Goal: Task Accomplishment & Management: Complete application form

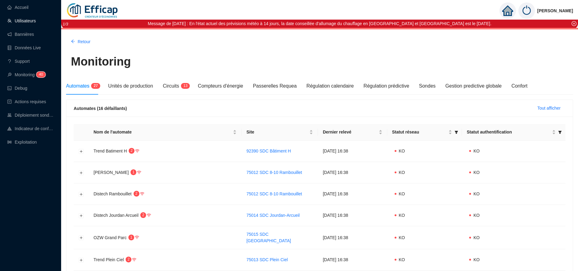
scroll to position [4, 0]
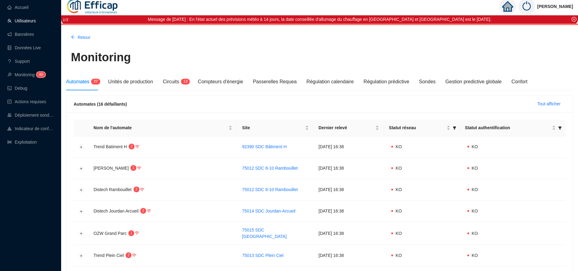
click at [25, 19] on link "Utilisateurs" at bounding box center [21, 20] width 28 height 5
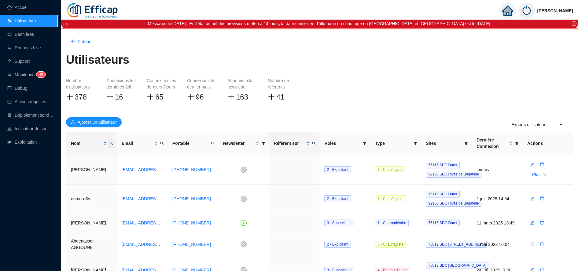
click at [113, 142] on span "Nom" at bounding box center [111, 143] width 6 height 9
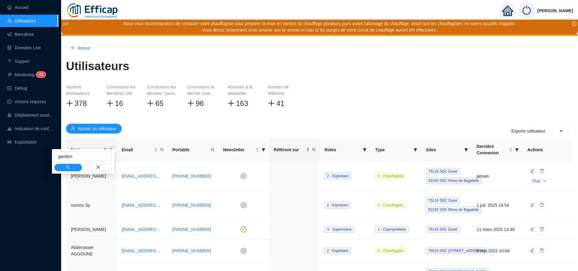
type input "gardien"
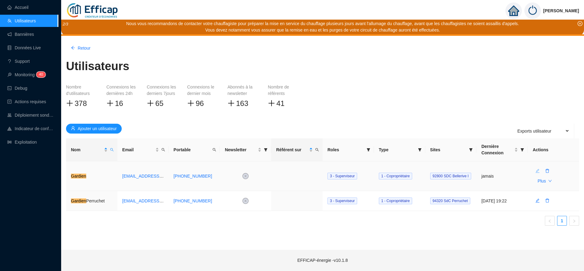
click at [536, 171] on icon "edit" at bounding box center [537, 170] width 4 height 4
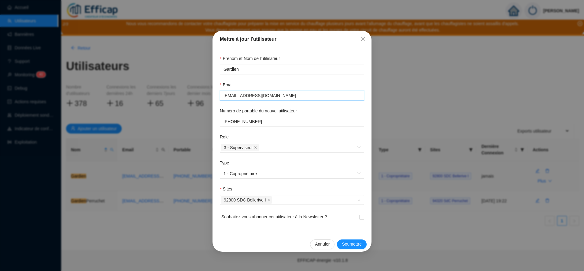
click at [301, 92] on input "[EMAIL_ADDRESS][DOMAIN_NAME]" at bounding box center [291, 95] width 136 height 6
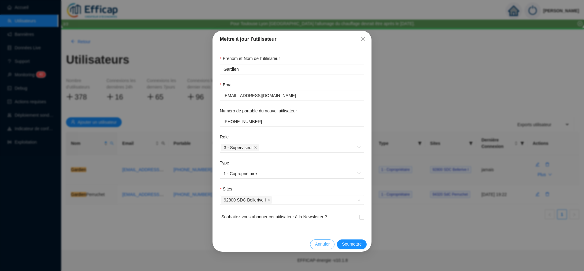
click at [321, 244] on span "Annuler" at bounding box center [322, 244] width 15 height 6
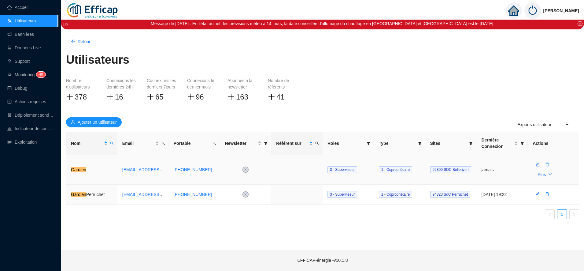
click at [547, 166] on icon "delete" at bounding box center [547, 164] width 4 height 4
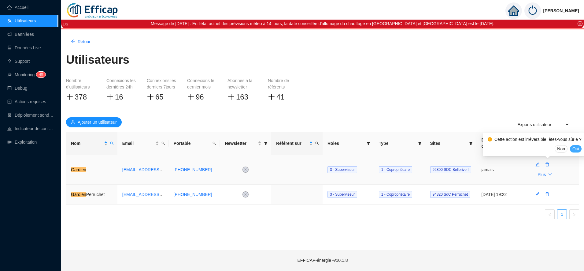
click at [572, 150] on span "Oui" at bounding box center [575, 148] width 7 height 6
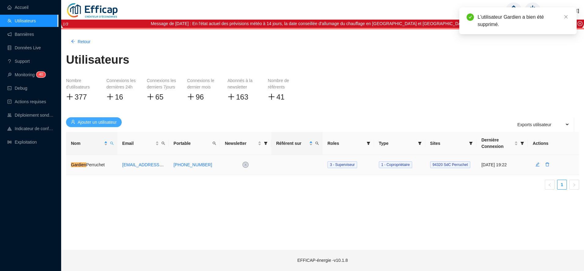
click at [107, 121] on span "Ajouter un utilisateur" at bounding box center [97, 122] width 39 height 6
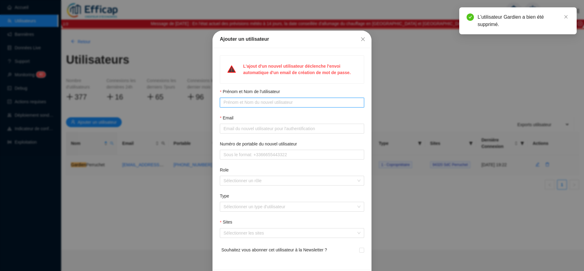
click at [227, 101] on input "Prénom et Nom de l'utilisateur" at bounding box center [291, 102] width 136 height 6
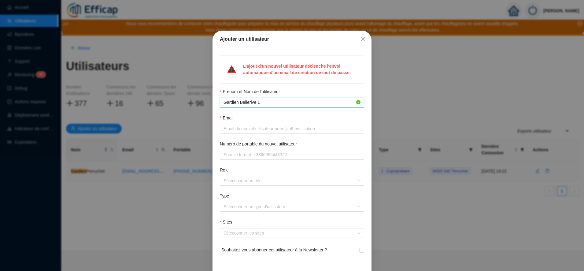
type input "Gardien Bellerive 1"
paste input "[EMAIL_ADDRESS][DOMAIN_NAME]"
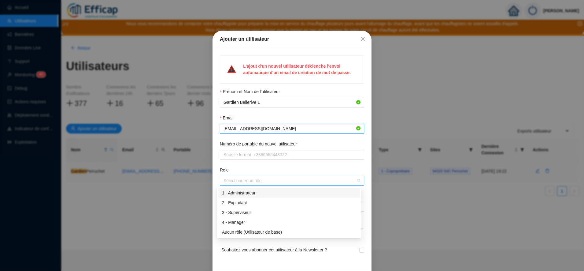
click at [226, 179] on div at bounding box center [288, 180] width 135 height 9
type input "[EMAIL_ADDRESS][DOMAIN_NAME]"
click at [241, 213] on div "3 - Superviseur" at bounding box center [289, 212] width 134 height 6
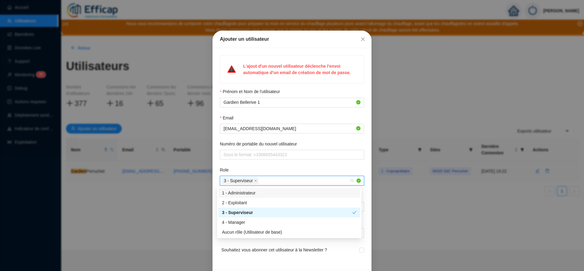
click at [249, 163] on form "Prénom et Nom de l'utilisateur Gardien Bellerive 1 Email [EMAIL_ADDRESS][DOMAIN…" at bounding box center [292, 175] width 144 height 174
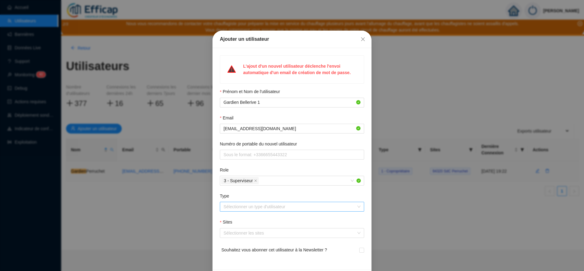
click at [245, 206] on input "Type" at bounding box center [288, 206] width 131 height 9
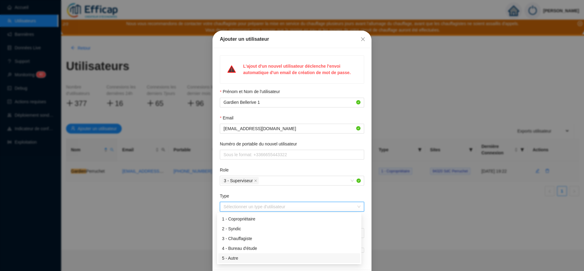
click at [240, 257] on div "5 - Autre" at bounding box center [289, 258] width 134 height 6
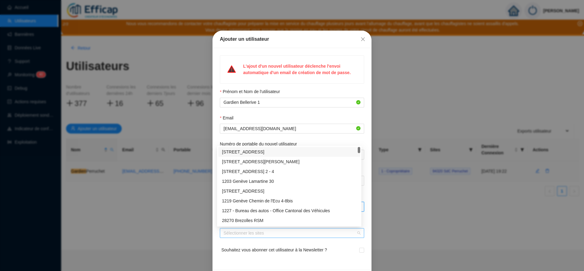
click at [240, 236] on div at bounding box center [288, 232] width 135 height 9
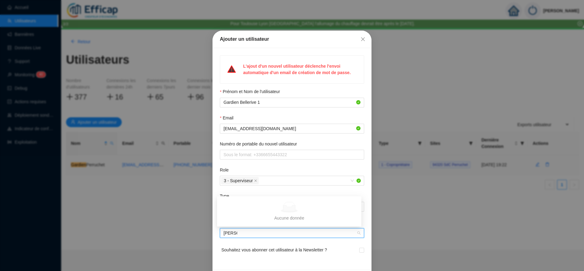
type input "Beller"
click at [247, 219] on div "92800 SDC Bellerive I" at bounding box center [289, 220] width 134 height 6
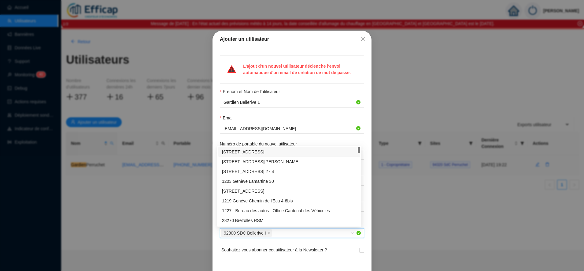
click at [271, 116] on div "Email" at bounding box center [292, 119] width 144 height 9
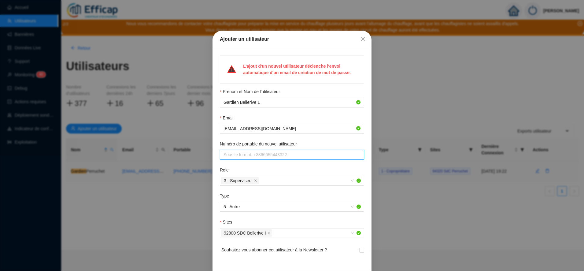
click at [256, 155] on input "Numéro de portable du nouvel utilisateur" at bounding box center [291, 154] width 136 height 6
paste input "06 07 43 94 79"
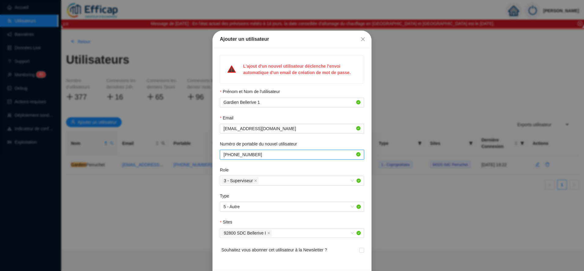
type input "[PHONE_NUMBER]"
click at [304, 175] on div "Role" at bounding box center [292, 171] width 144 height 9
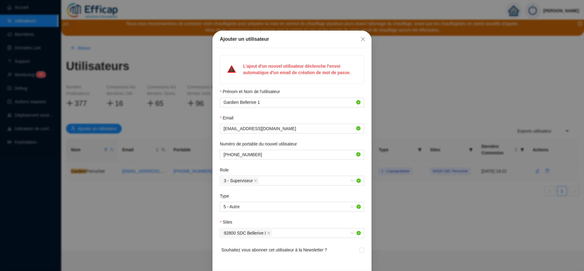
scroll to position [21, 0]
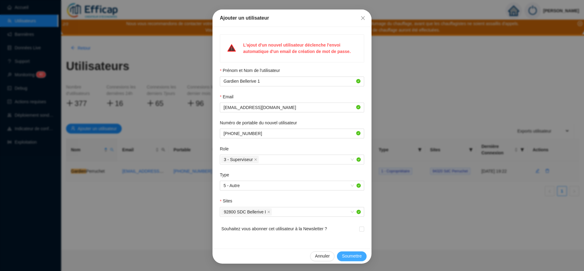
click at [349, 259] on button "Soumettre" at bounding box center [352, 256] width 30 height 10
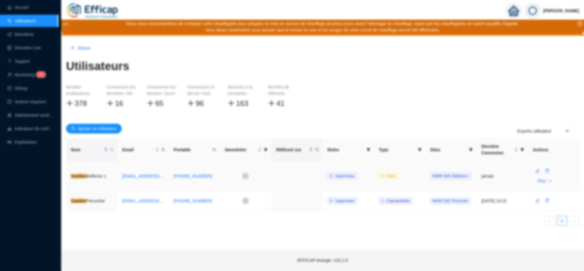
scroll to position [0, 0]
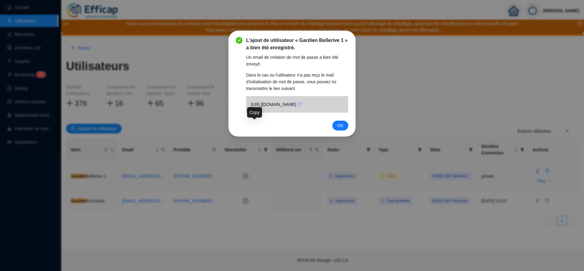
click at [297, 106] on icon "copy" at bounding box center [299, 104] width 4 height 4
